Goal: Task Accomplishment & Management: Use online tool/utility

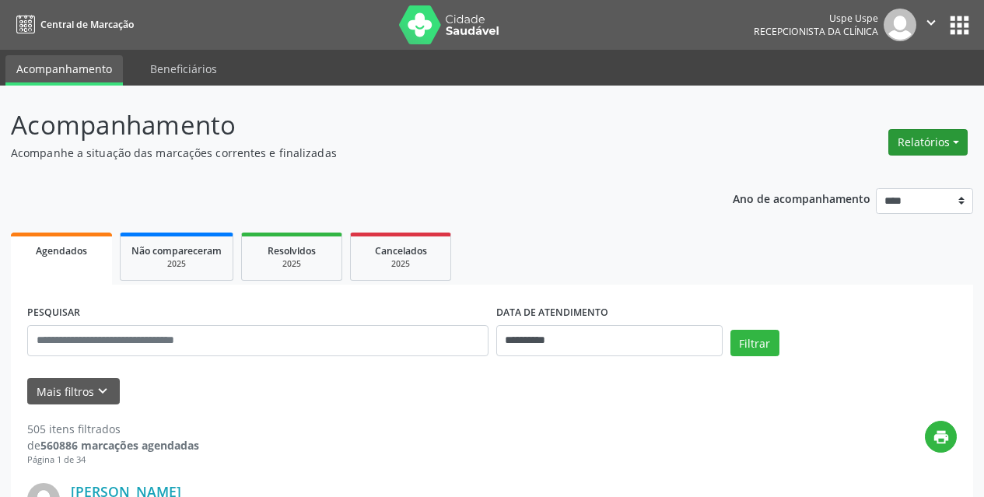
click at [901, 131] on button "Relatórios" at bounding box center [927, 142] width 79 height 26
click at [845, 181] on link "Agendamentos" at bounding box center [884, 176] width 167 height 22
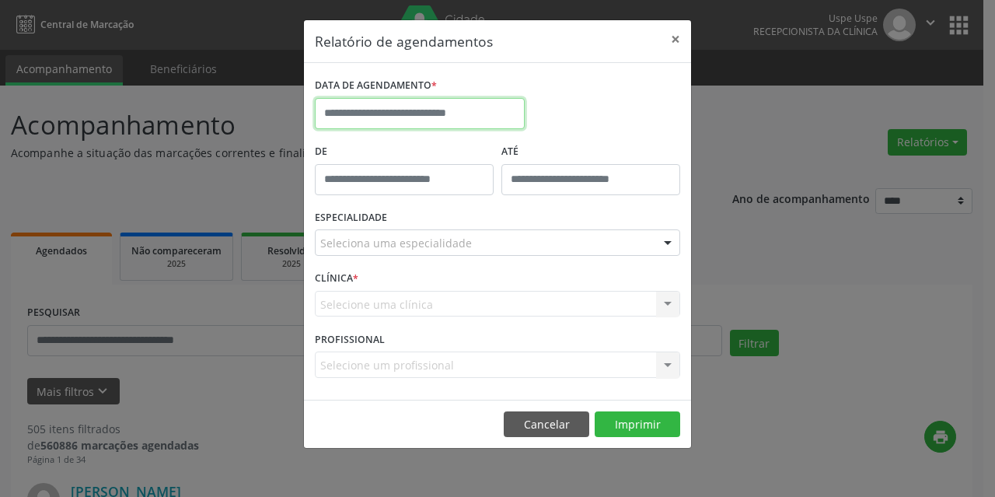
click at [364, 114] on input "text" at bounding box center [420, 113] width 210 height 31
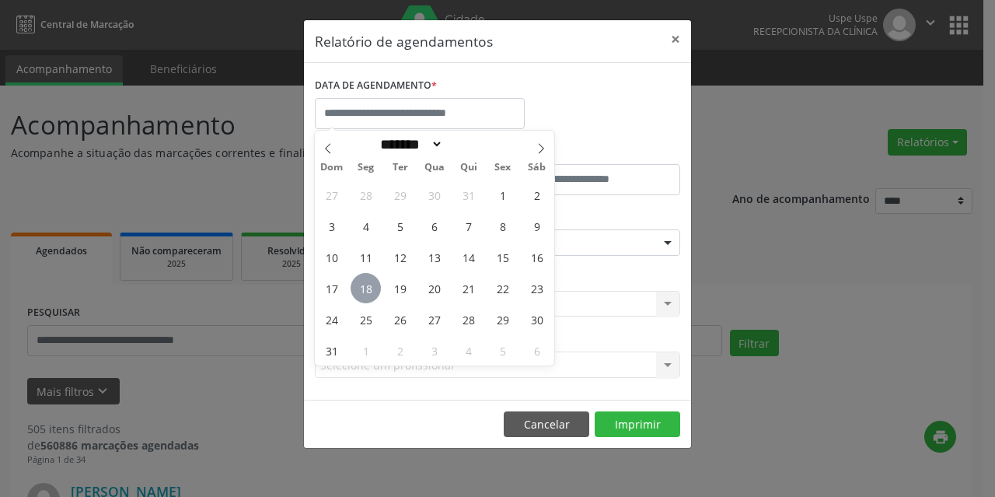
click at [366, 293] on span "18" at bounding box center [366, 288] width 30 height 30
type input "**********"
click at [366, 293] on span "18" at bounding box center [366, 288] width 30 height 30
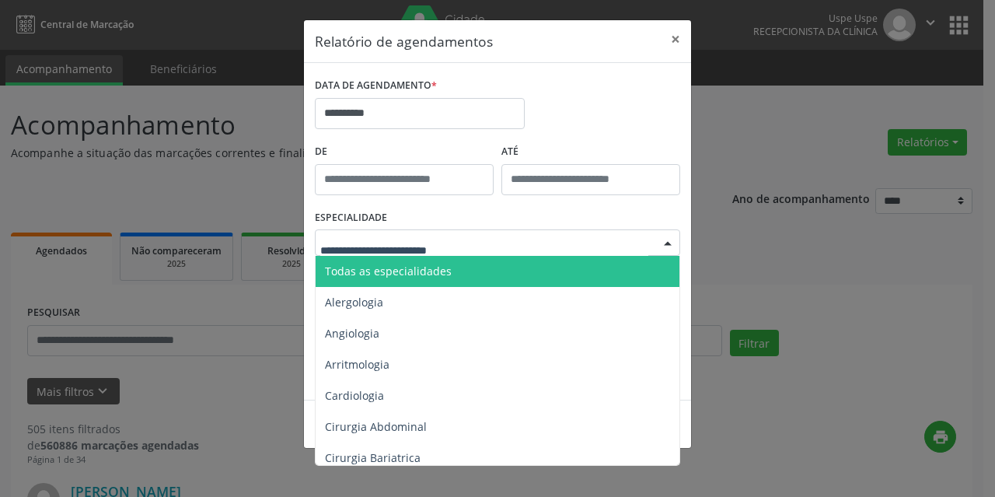
click at [491, 274] on span "Todas as especialidades" at bounding box center [499, 271] width 366 height 31
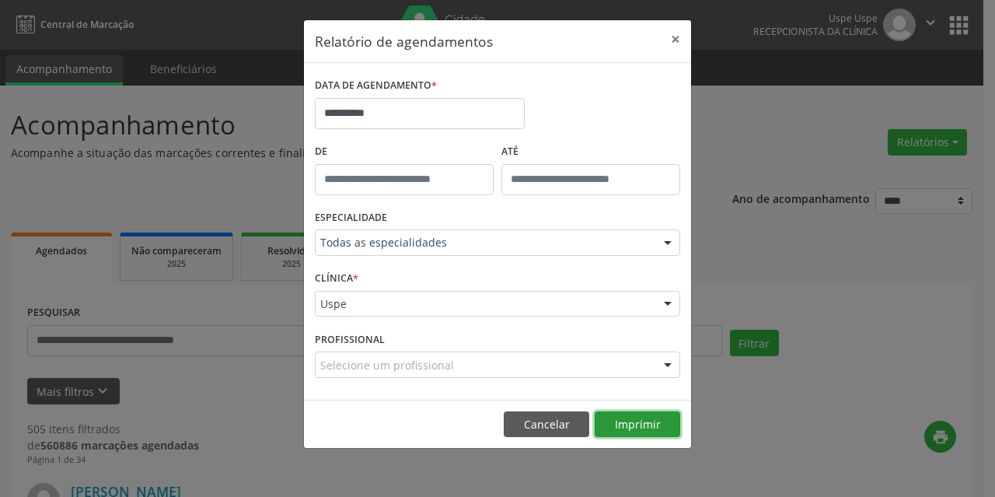
click at [663, 430] on button "Imprimir" at bounding box center [638, 424] width 86 height 26
click at [619, 430] on button "Imprimir" at bounding box center [638, 424] width 86 height 26
